Goal: Information Seeking & Learning: Learn about a topic

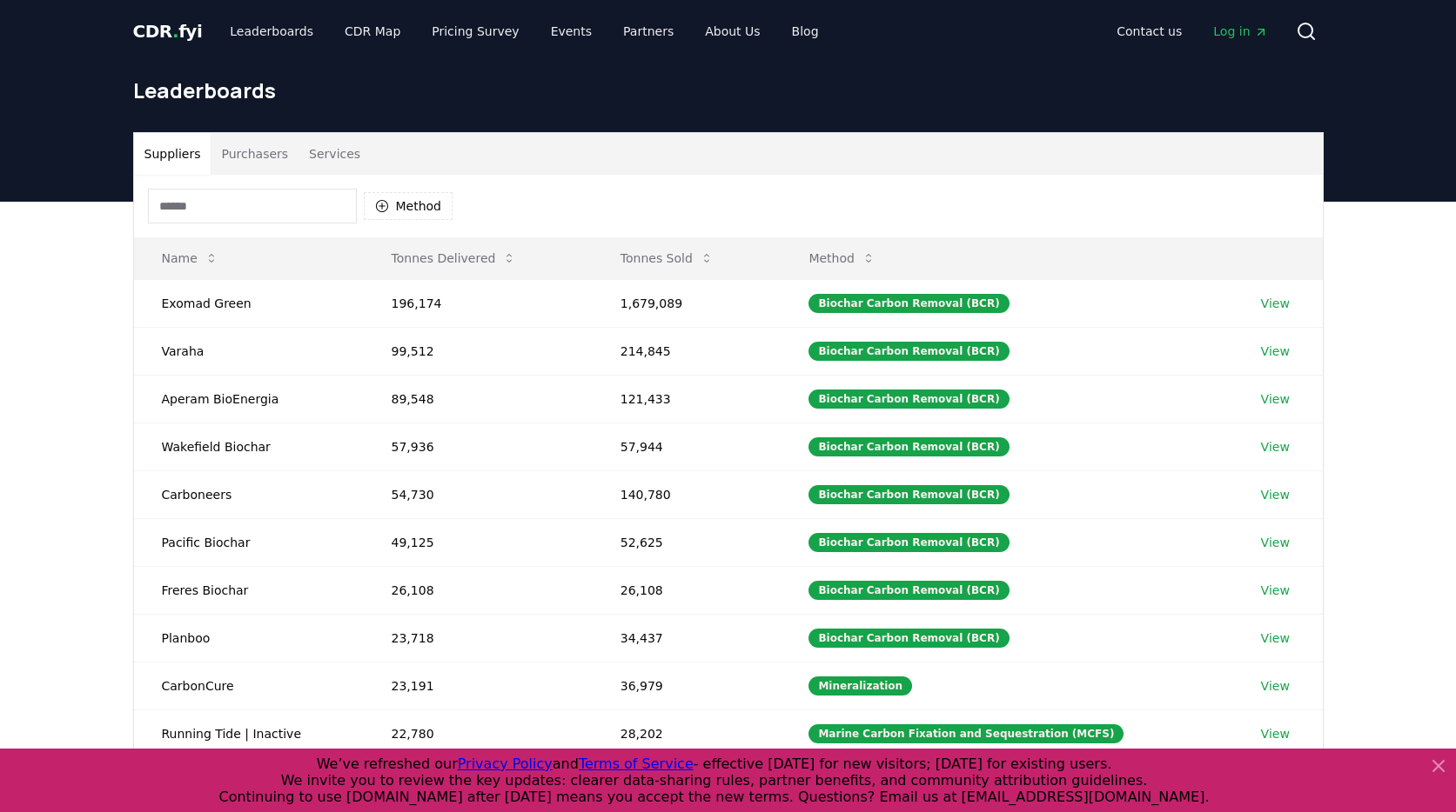
click at [248, 151] on button "Purchasers" at bounding box center [254, 153] width 88 height 42
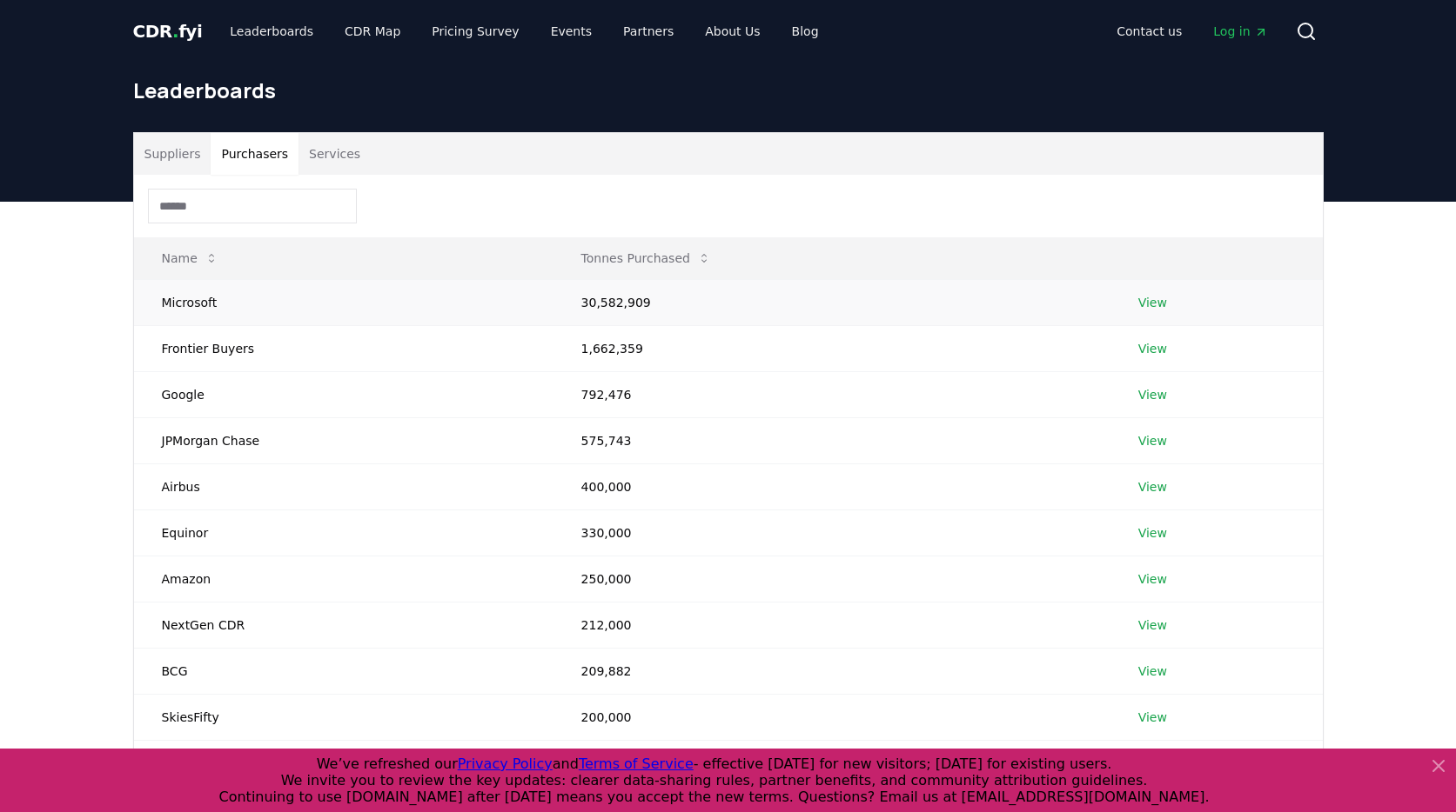
click at [1150, 313] on td "View" at bounding box center [1216, 303] width 213 height 47
click at [1152, 308] on link "View" at bounding box center [1153, 303] width 29 height 17
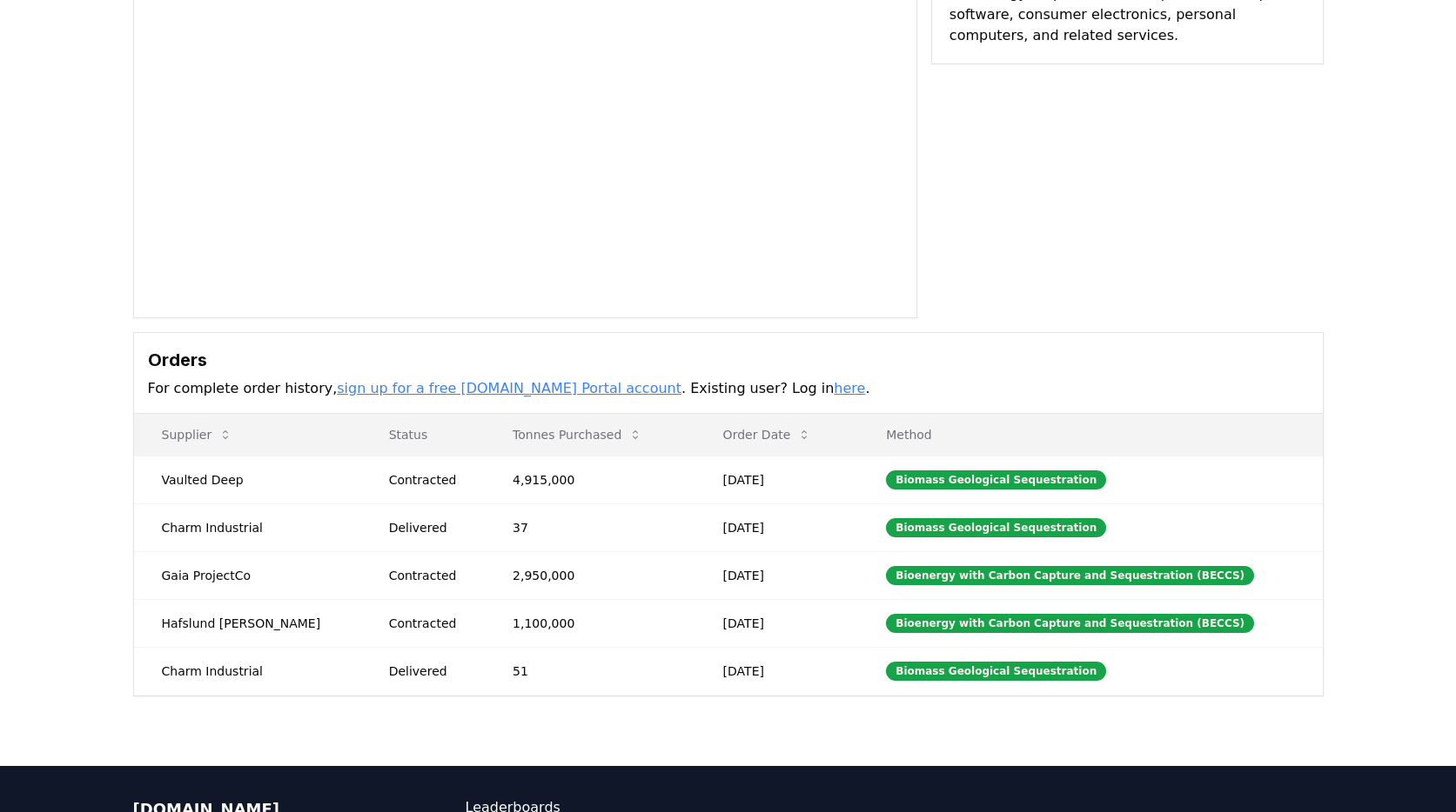
scroll to position [189, 0]
